Goal: Task Accomplishment & Management: Manage account settings

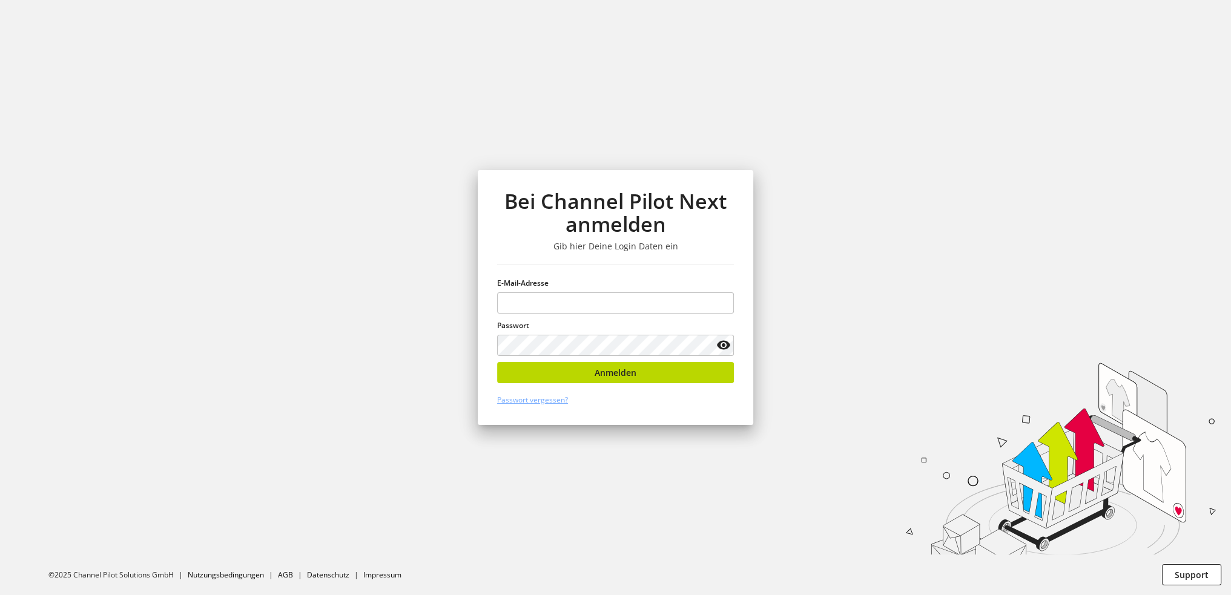
click at [0, 0] on div at bounding box center [0, 0] width 0 height 0
type input "**********"
click at [569, 375] on button "Anmelden" at bounding box center [615, 372] width 237 height 21
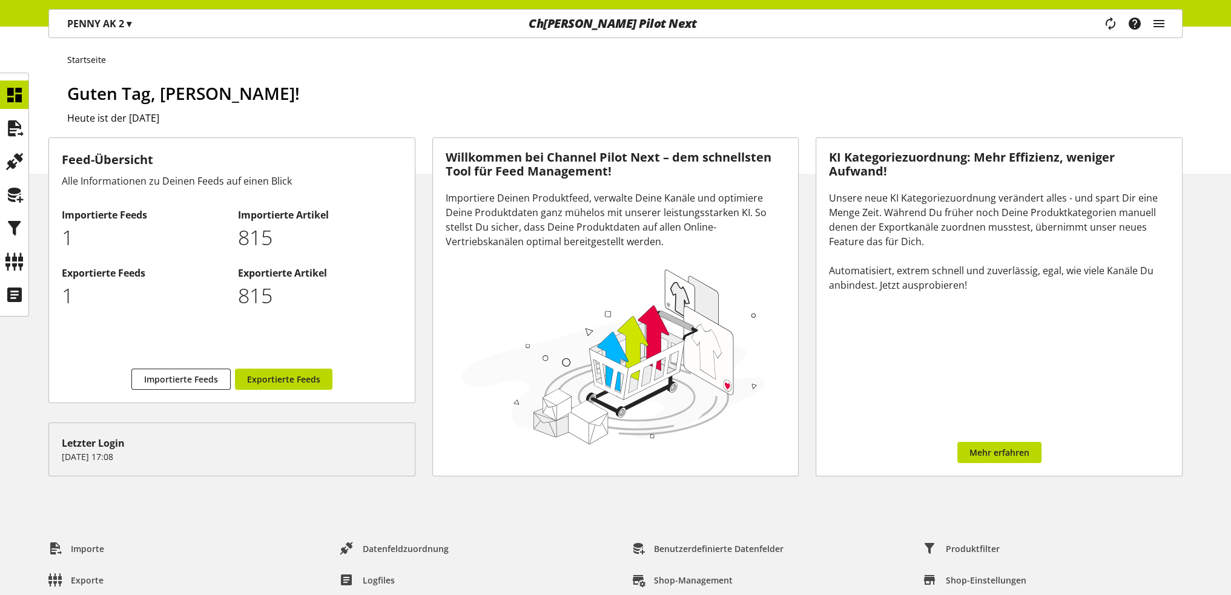
click at [124, 24] on span "P ENNY AK 2" at bounding box center [95, 23] width 57 height 13
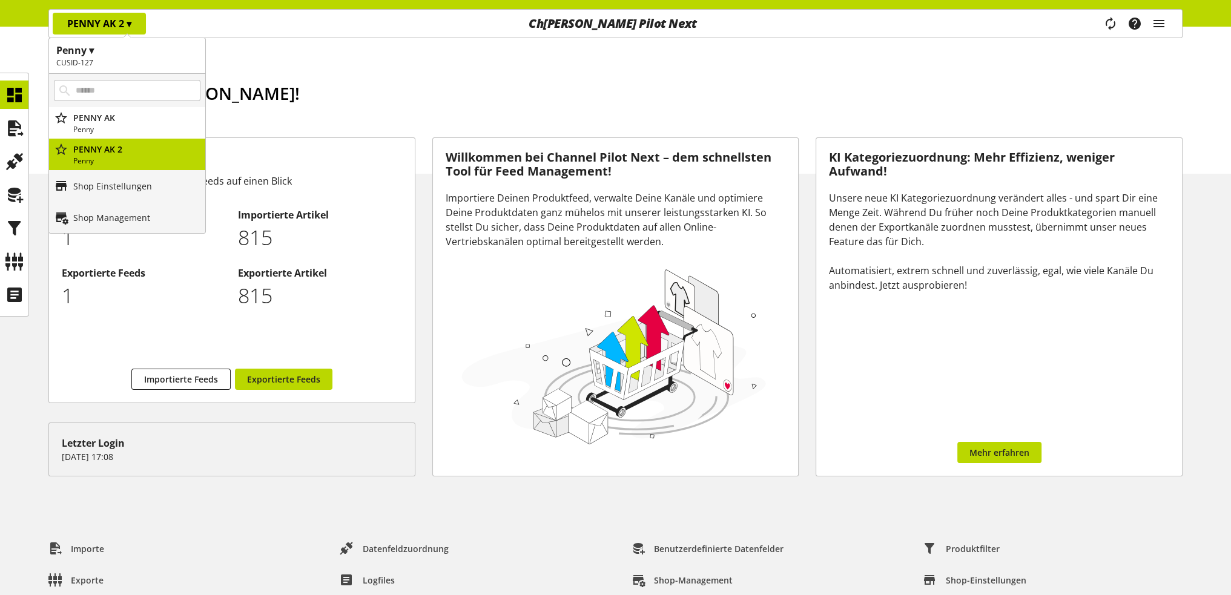
click at [122, 58] on h2 "CUSID-127" at bounding box center [127, 63] width 142 height 11
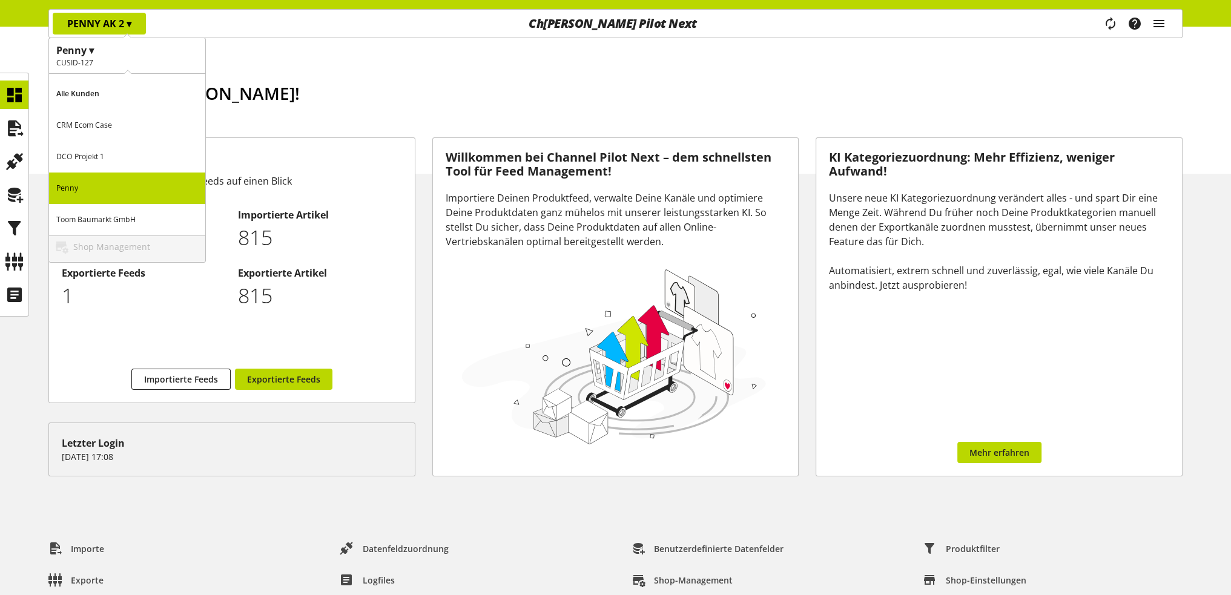
click at [122, 58] on h2 "CUSID-127" at bounding box center [127, 63] width 142 height 11
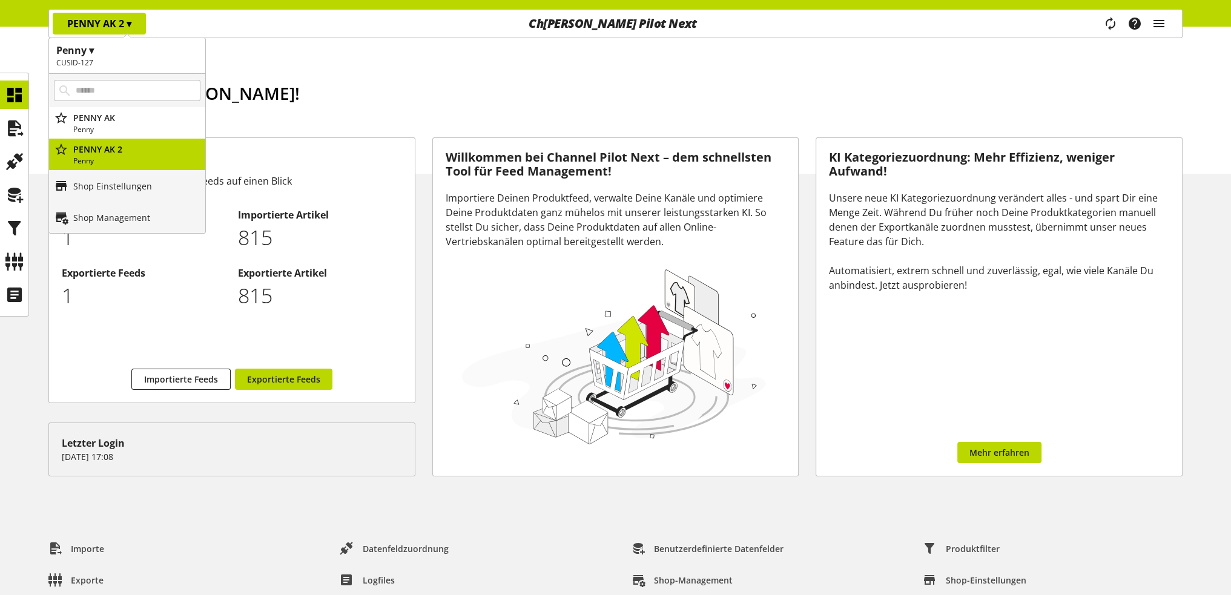
click at [138, 21] on div "P ENNY AK 2 ▾" at bounding box center [99, 24] width 93 height 22
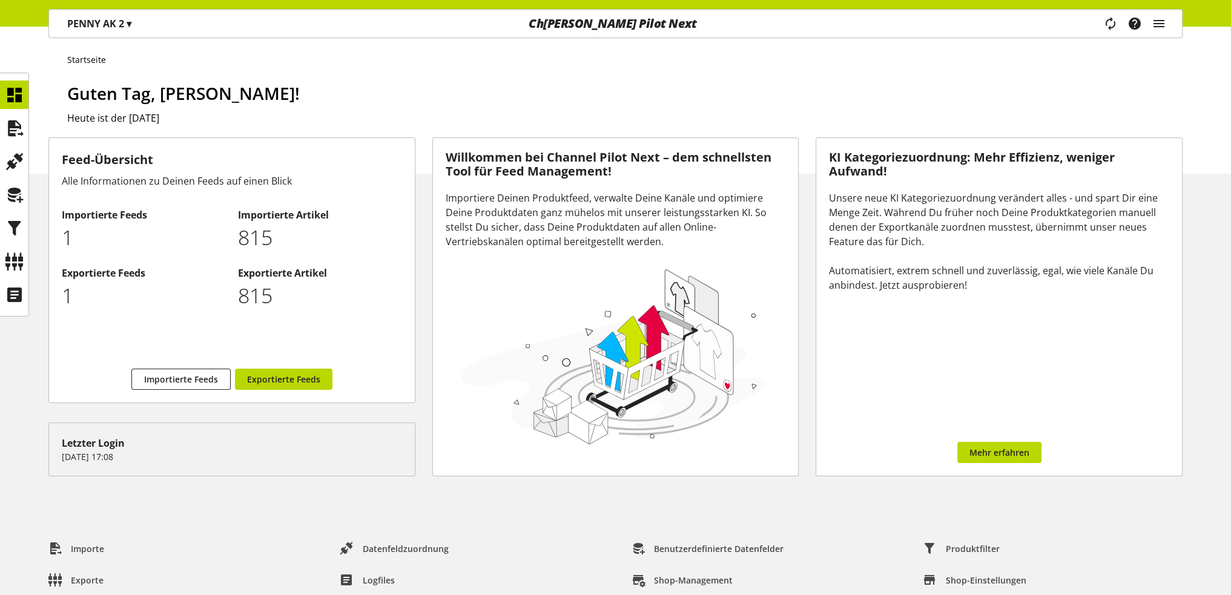
click at [137, 24] on div "P ENNY AK 2 ▾" at bounding box center [99, 24] width 93 height 22
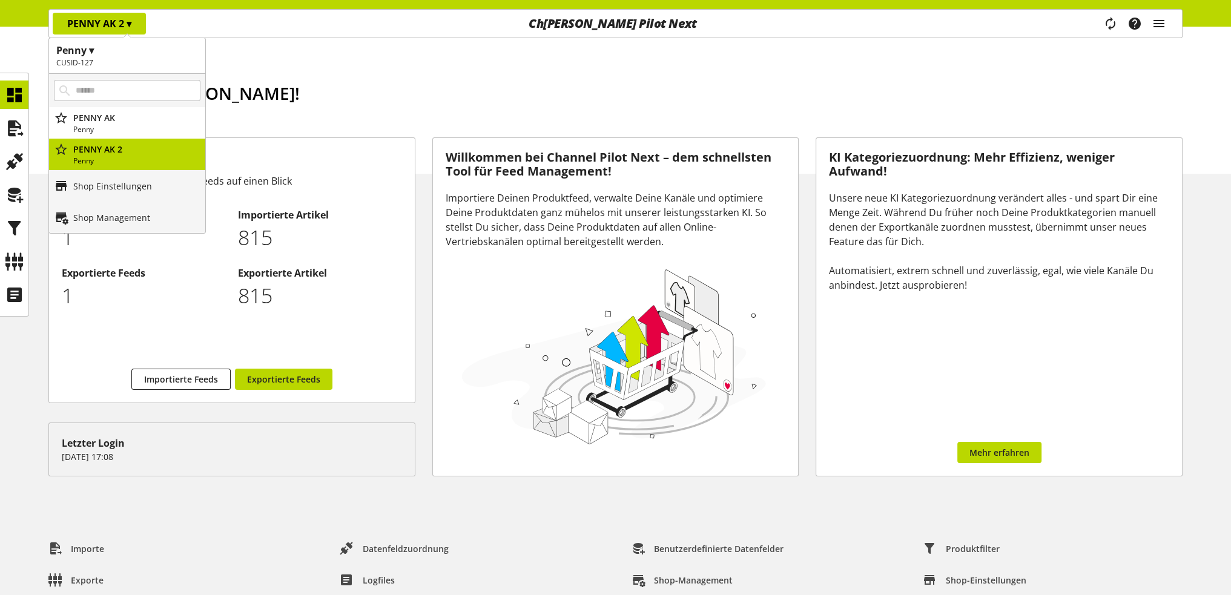
click at [101, 51] on h1 "Penny ▾" at bounding box center [127, 50] width 142 height 15
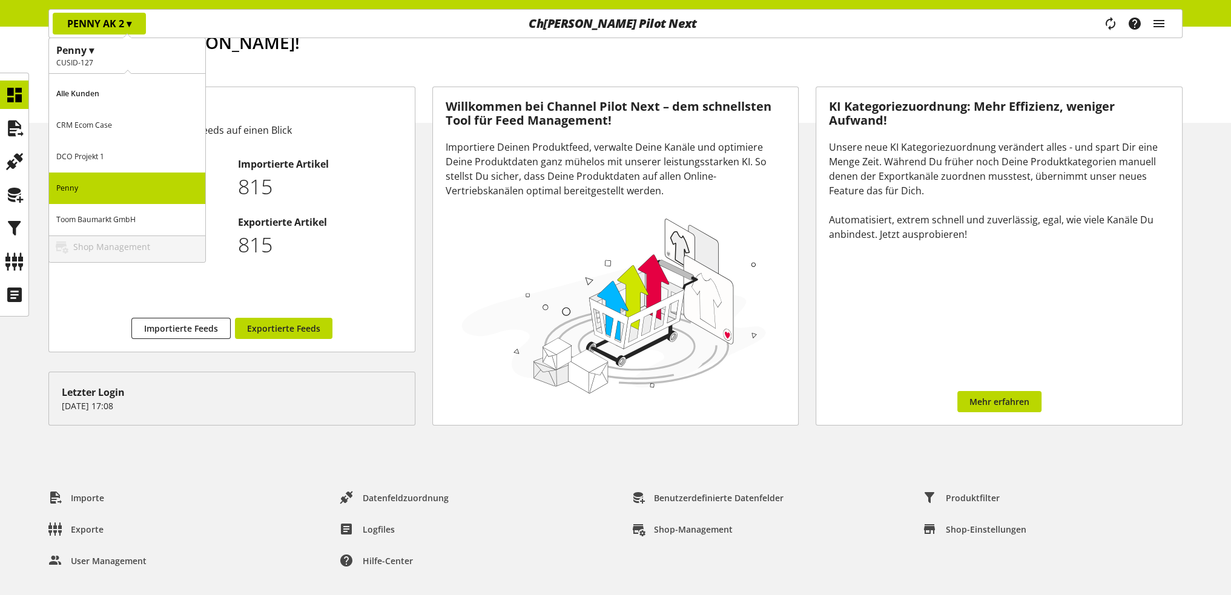
scroll to position [86, 0]
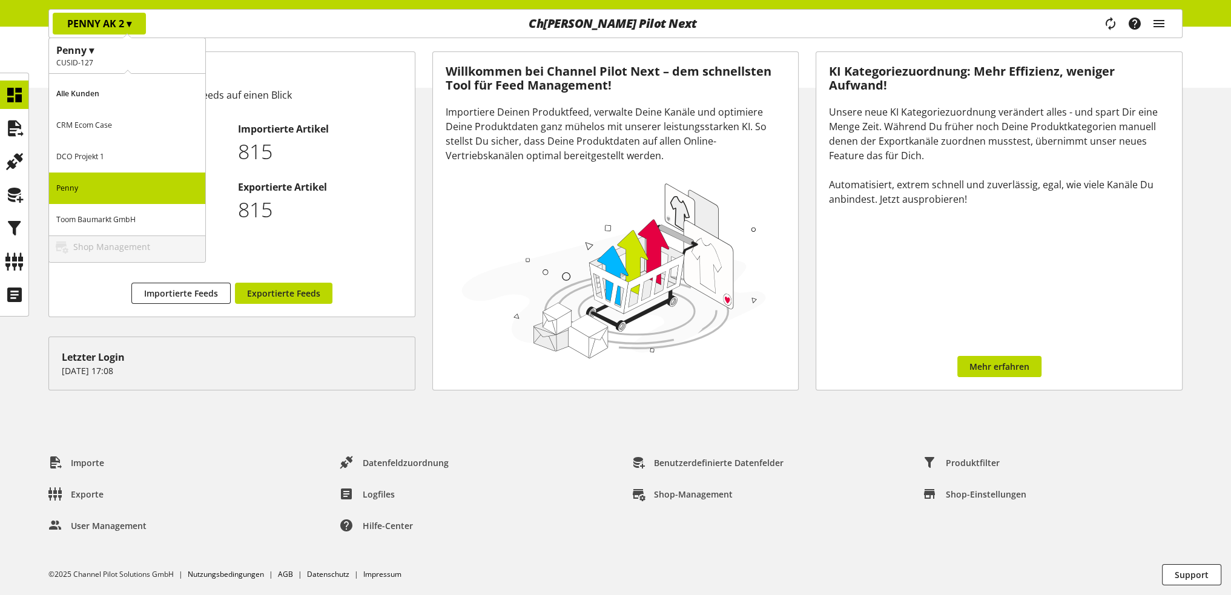
click at [116, 218] on span "G" at bounding box center [115, 219] width 5 height 10
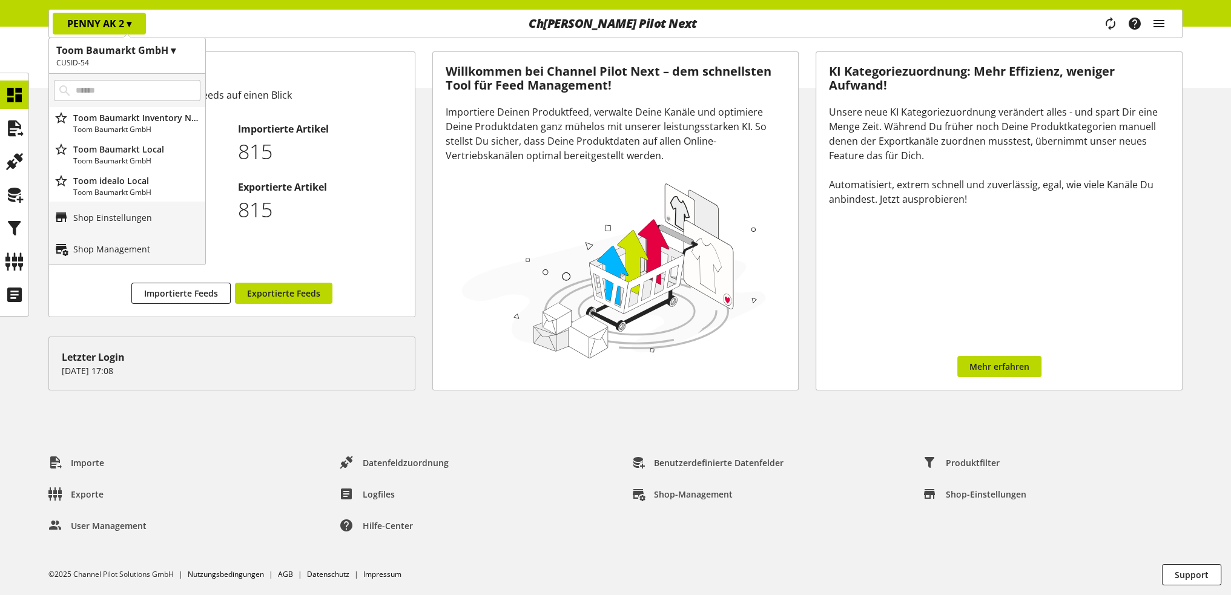
click at [300, 27] on div "P ENNY AK 2 ▾ Toom Baumarkt GmbH ▾ CUSID-54 A lle Ku nden C RM E com C ase D CO…" at bounding box center [236, 24] width 374 height 28
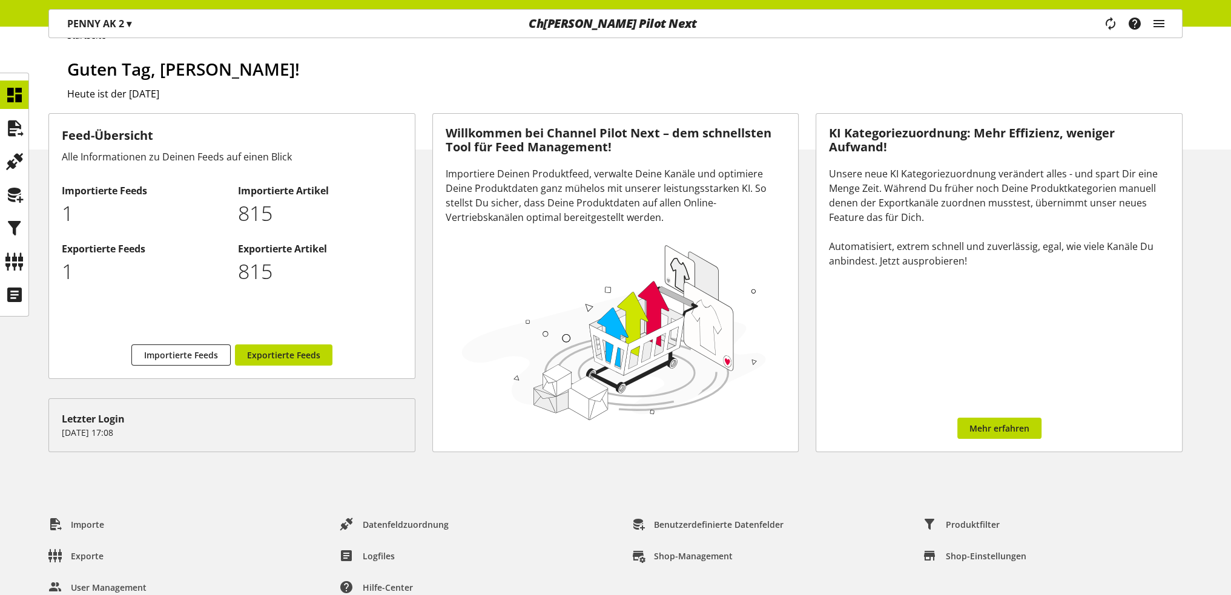
scroll to position [0, 0]
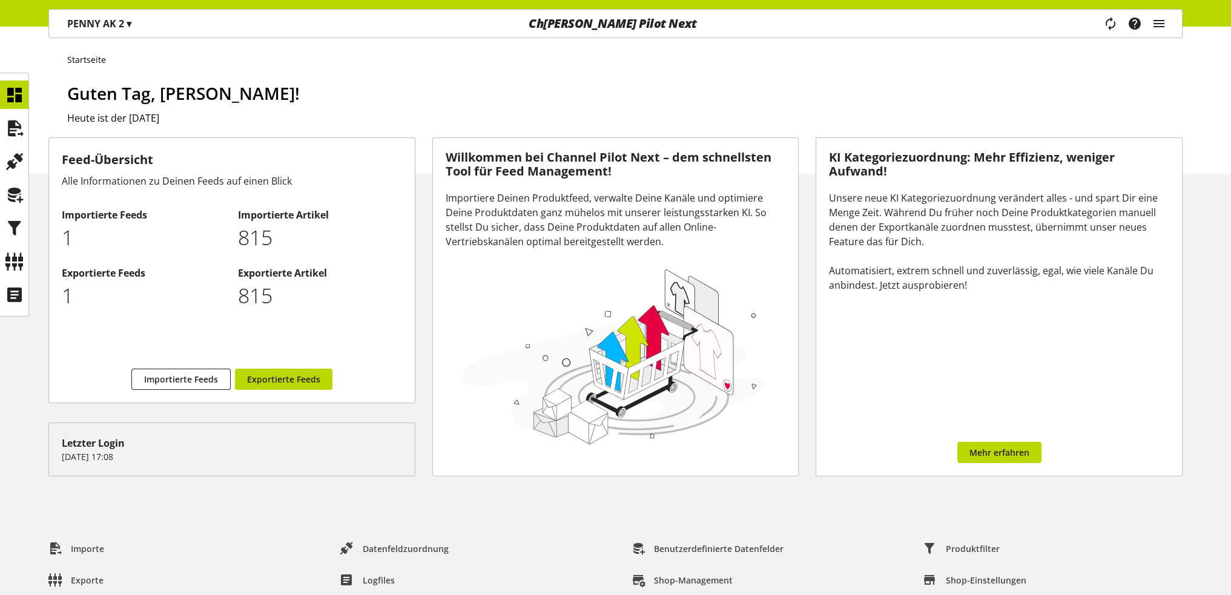
click at [131, 15] on div "P ENNY AK 2 ▾" at bounding box center [99, 24] width 93 height 22
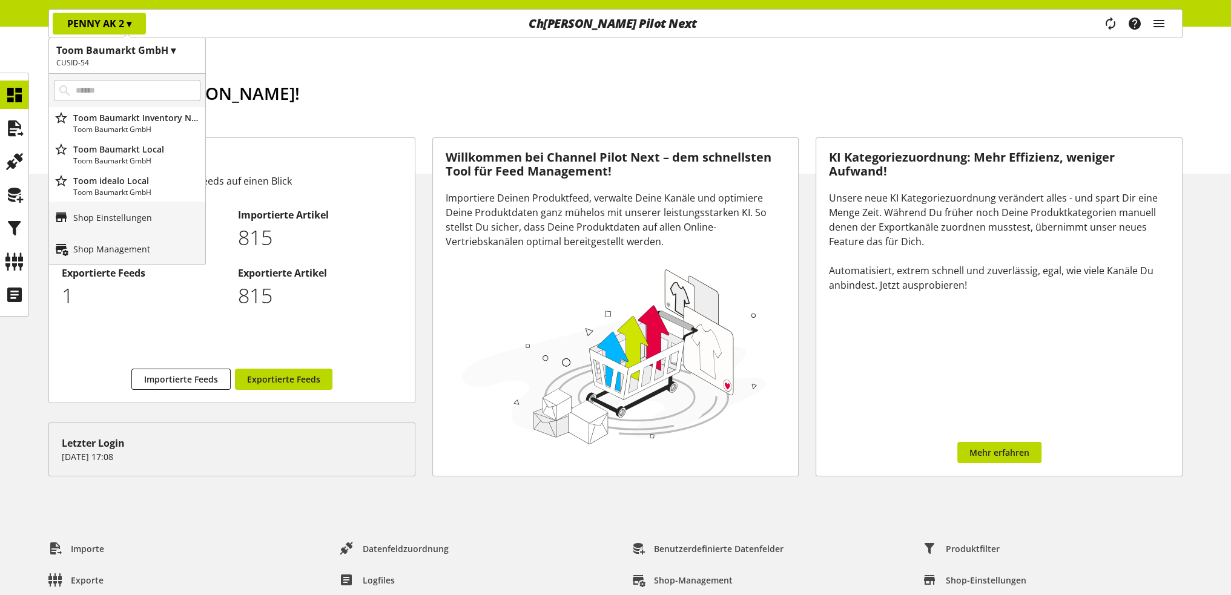
click at [174, 50] on h1 "Toom Baumarkt GmbH ▾" at bounding box center [127, 50] width 142 height 15
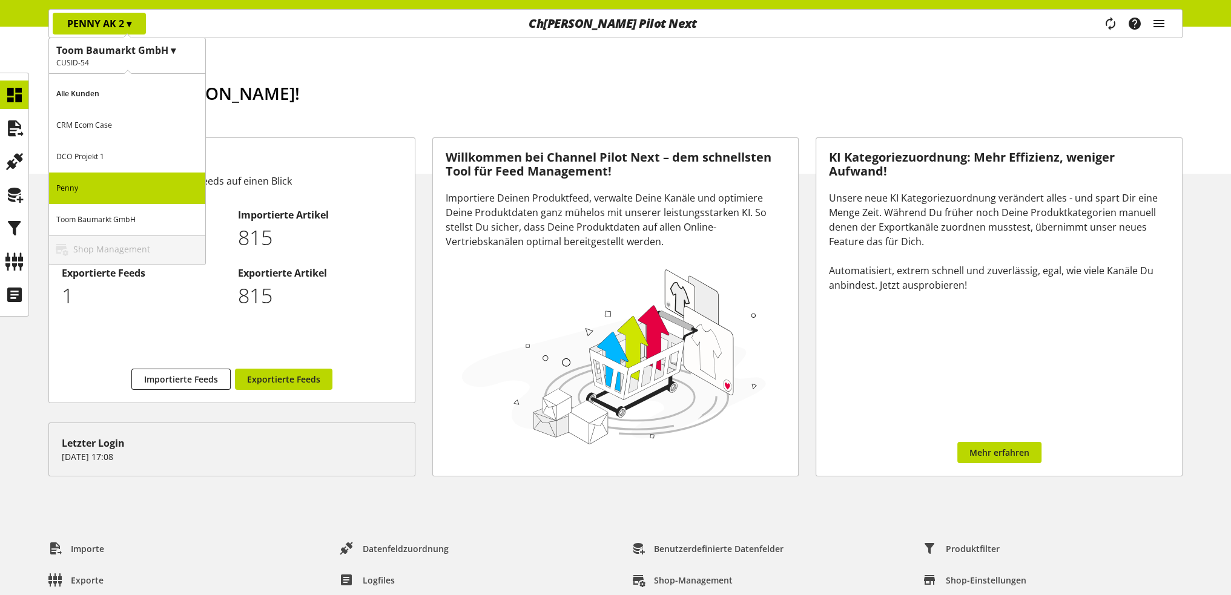
click at [128, 186] on p "P enny" at bounding box center [127, 188] width 156 height 31
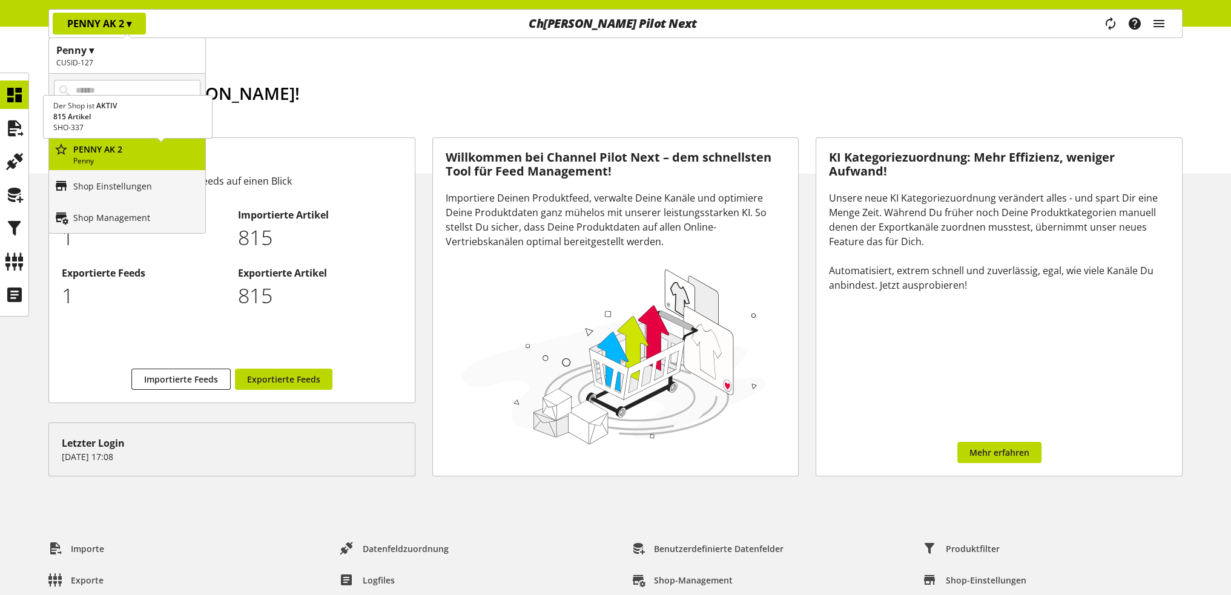
click at [133, 154] on p "P ENNY AK 2" at bounding box center [136, 149] width 127 height 13
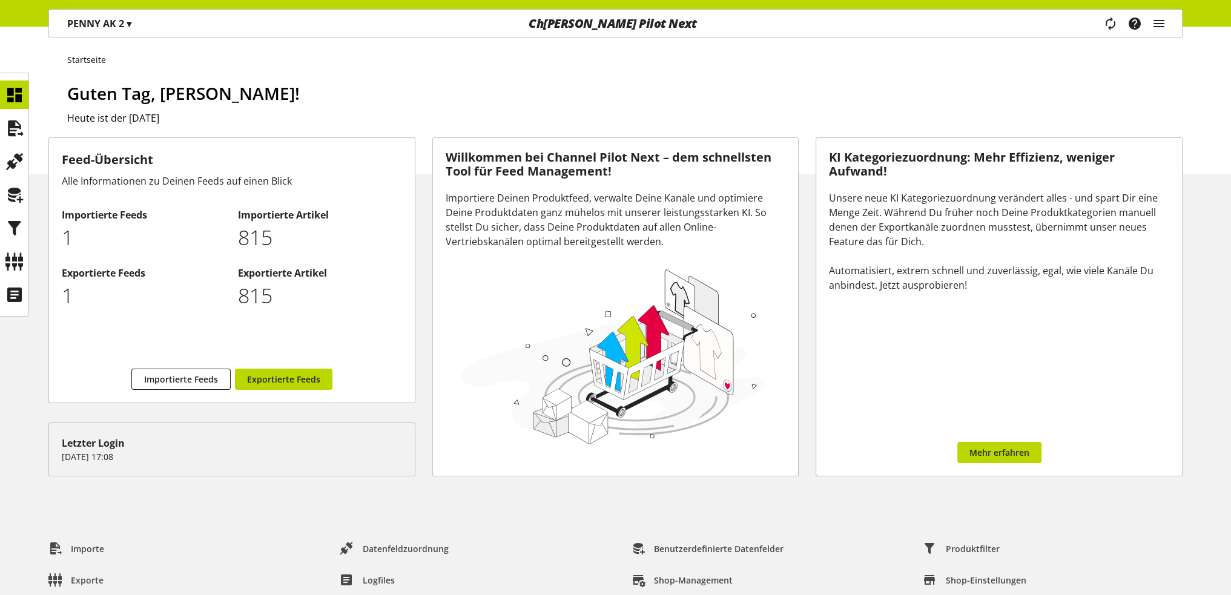
click at [131, 27] on span "▾" at bounding box center [129, 23] width 5 height 13
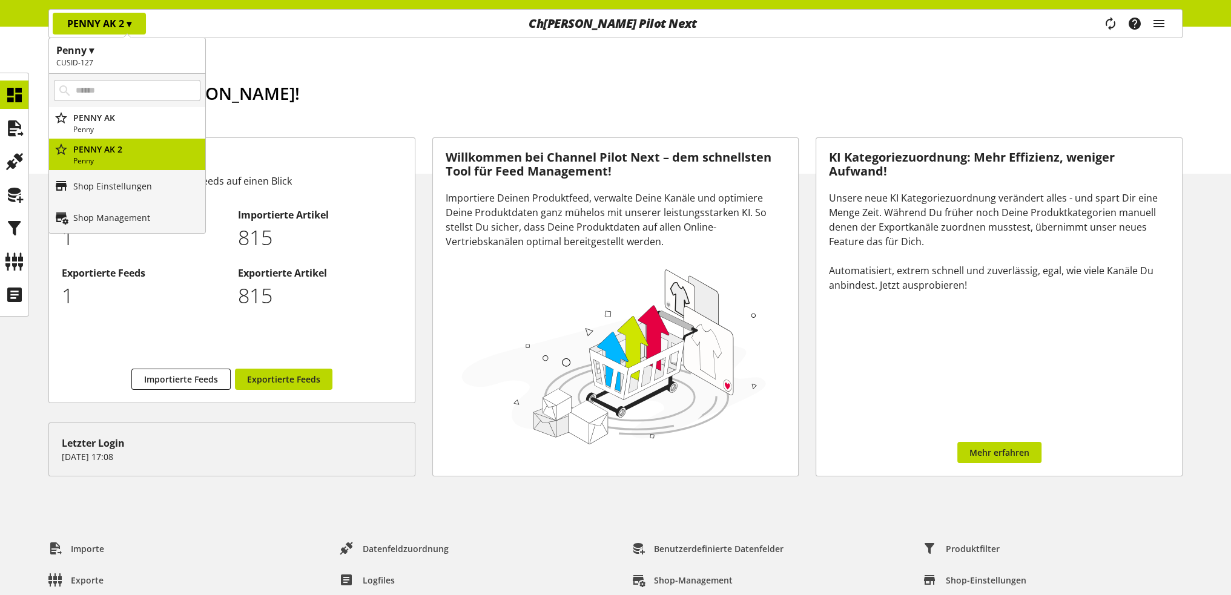
click at [368, 86] on h1 "Guten Tag, [PERSON_NAME]!" at bounding box center [625, 93] width 1116 height 25
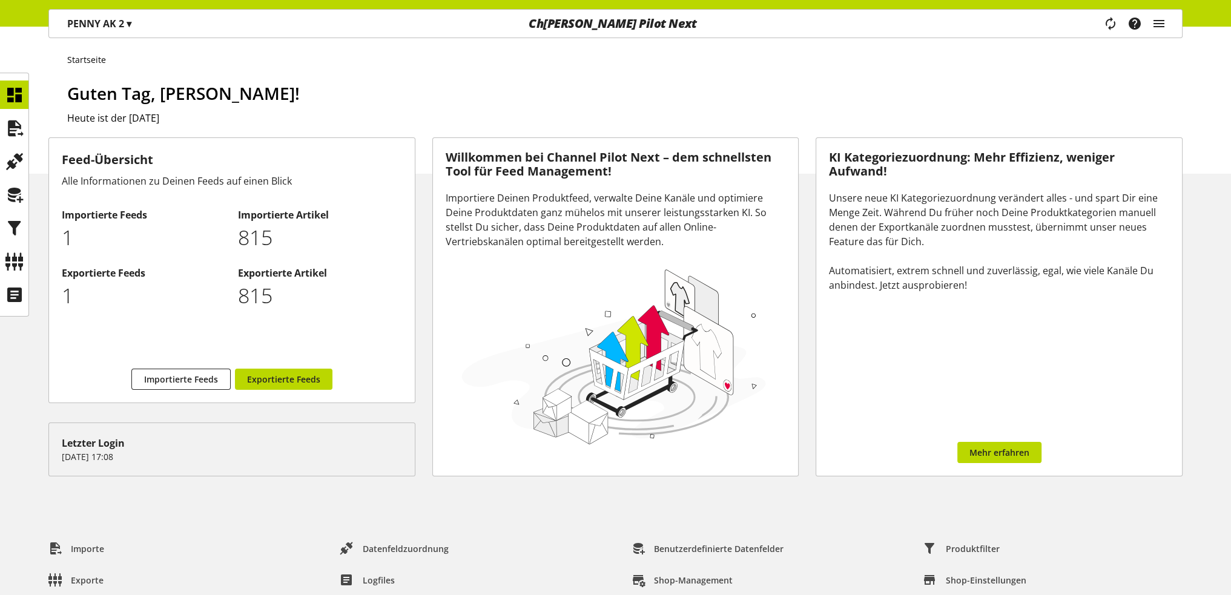
click at [25, 422] on div "Feed-Übersicht Alle Informationen zu Deinen Feeds auf einen Blick Importierte F…" at bounding box center [615, 321] width 1231 height 368
click at [1219, 85] on div "Startseite Guten Tag, [PERSON_NAME]! Heute ist der [DATE]" at bounding box center [615, 100] width 1231 height 147
click at [1045, 519] on div "Importe Datenfeldzuordnung Benutzerdefinierte Datenfelder Produktfilter Exporte…" at bounding box center [616, 572] width 1244 height 109
